Goal: Find specific page/section: Find specific page/section

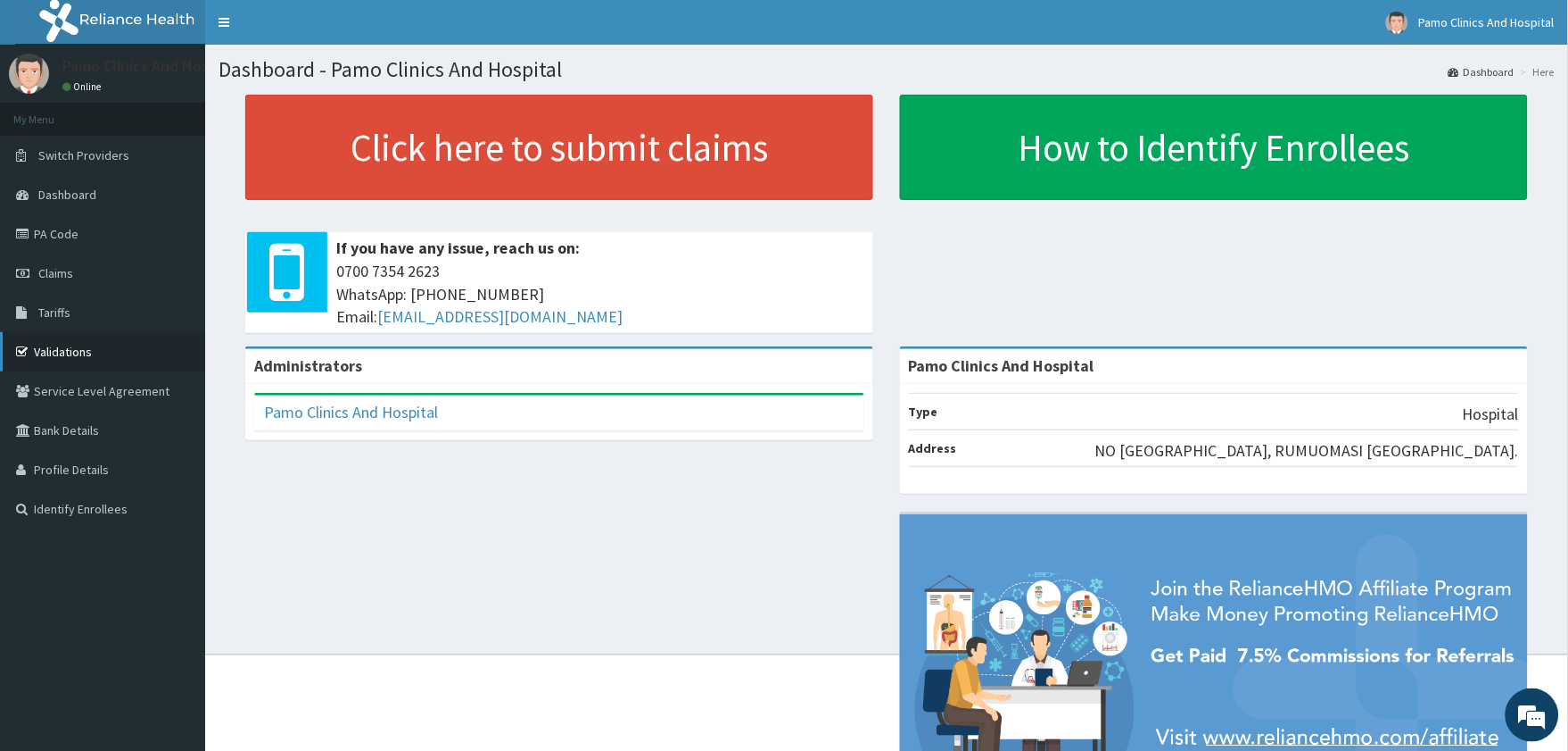
click at [76, 344] on link "Validations" at bounding box center [102, 352] width 205 height 39
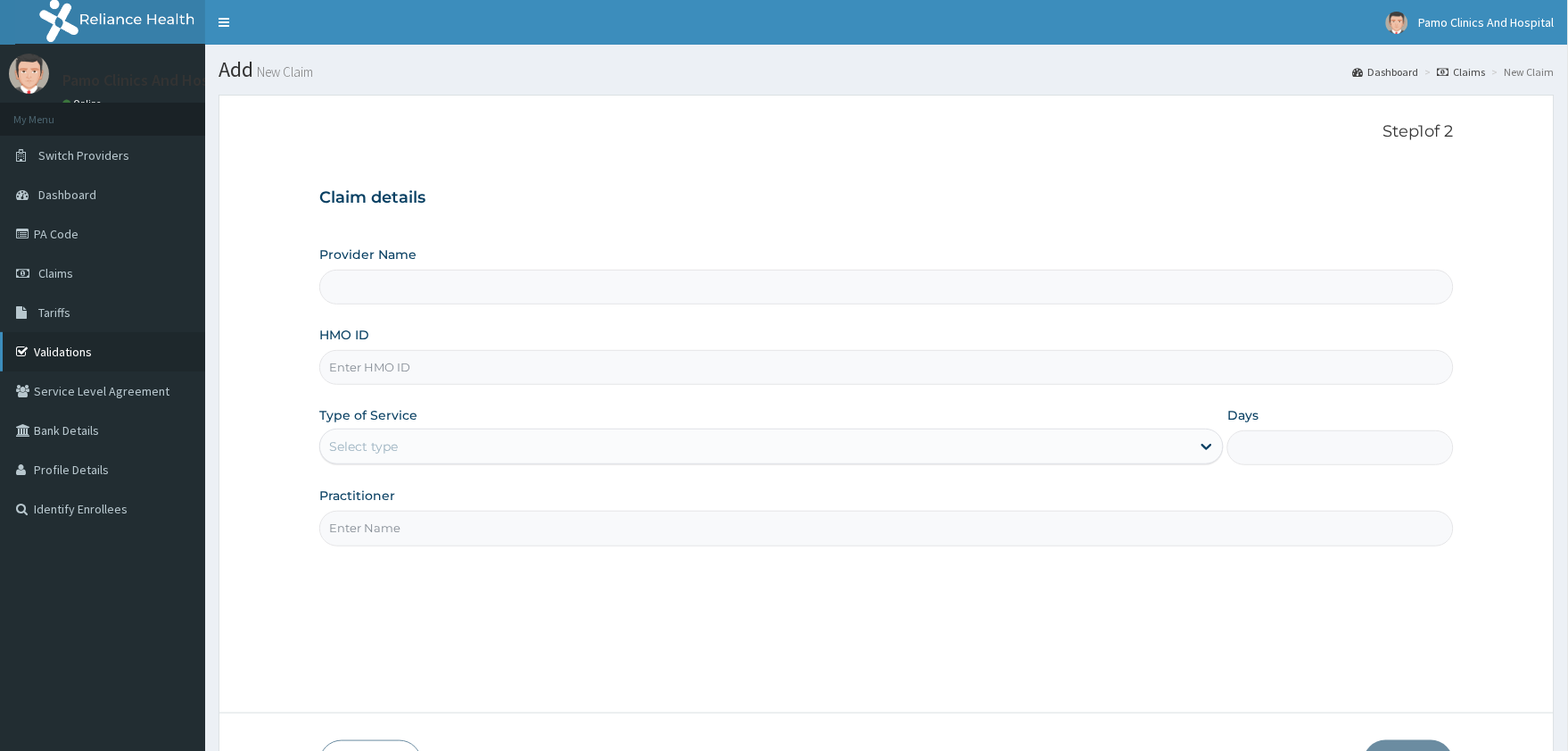
click at [79, 349] on link "Validations" at bounding box center [102, 352] width 205 height 39
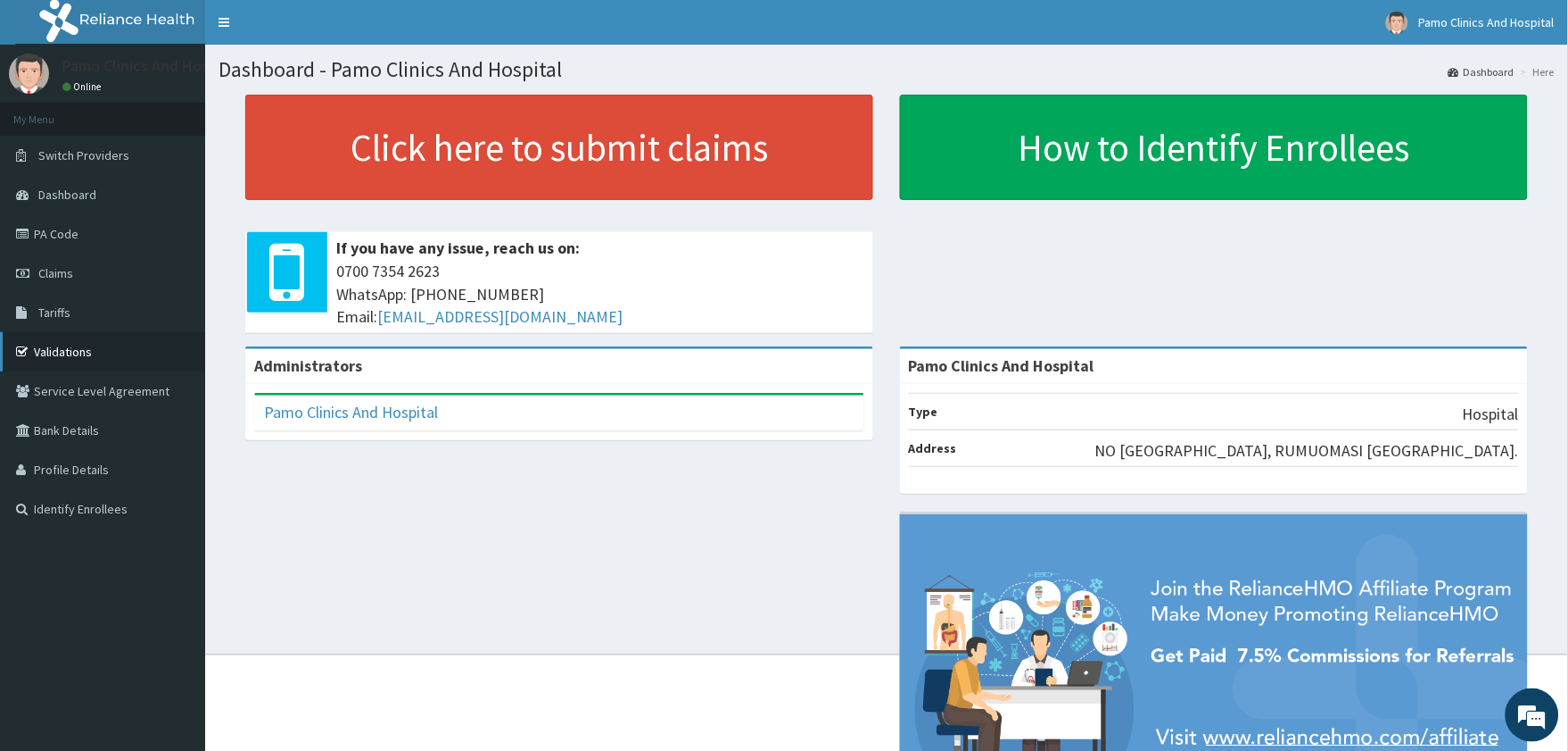
click at [53, 349] on link "Validations" at bounding box center [102, 352] width 205 height 39
click at [53, 346] on link "Validations" at bounding box center [102, 352] width 205 height 39
click at [78, 346] on link "Validations" at bounding box center [102, 352] width 205 height 39
